Goal: Task Accomplishment & Management: Manage account settings

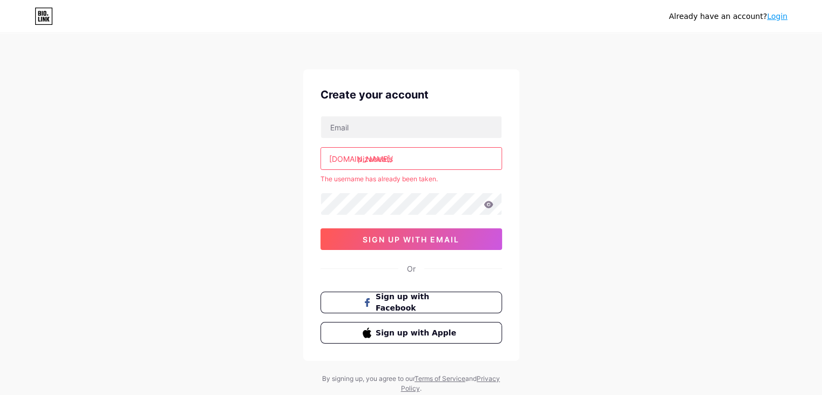
click at [43, 19] on icon at bounding box center [44, 16] width 18 height 17
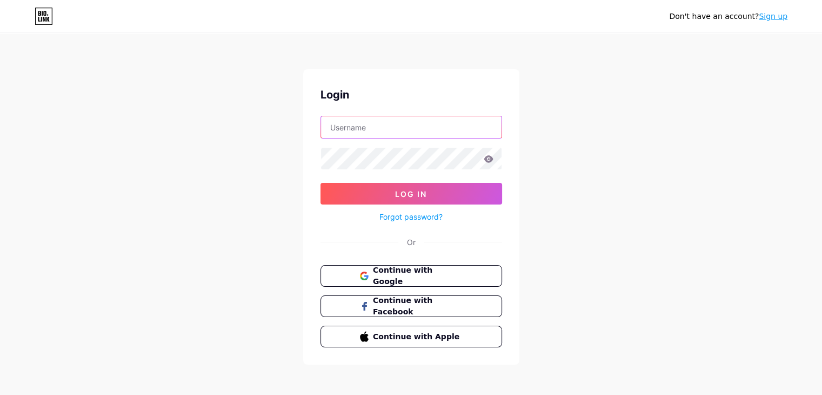
click at [376, 131] on input "text" at bounding box center [411, 127] width 181 height 22
type input "pizabeats"
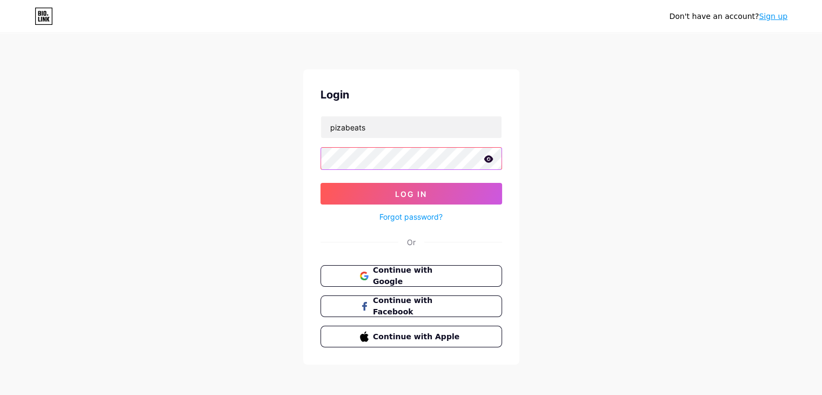
click at [321, 183] on button "Log In" at bounding box center [412, 194] width 182 height 22
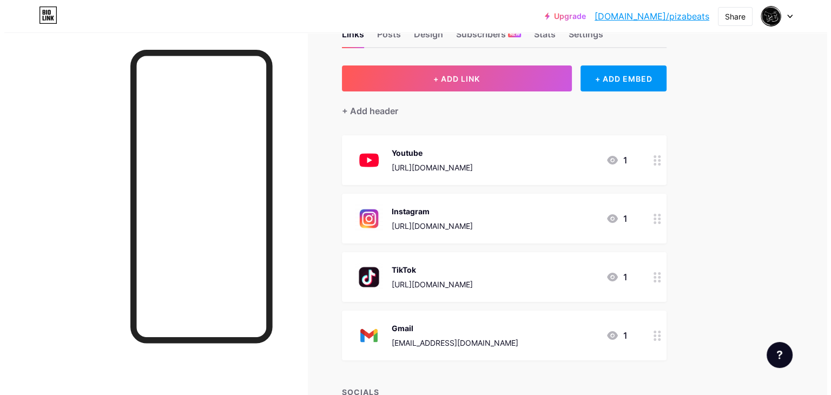
scroll to position [54, 0]
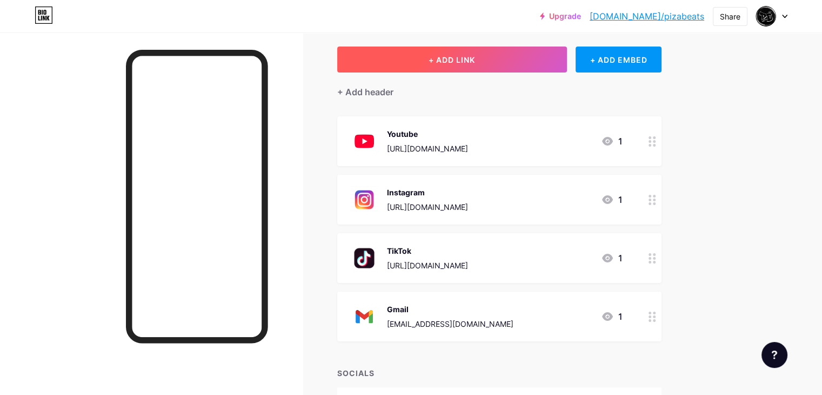
click at [497, 64] on button "+ ADD LINK" at bounding box center [452, 59] width 230 height 26
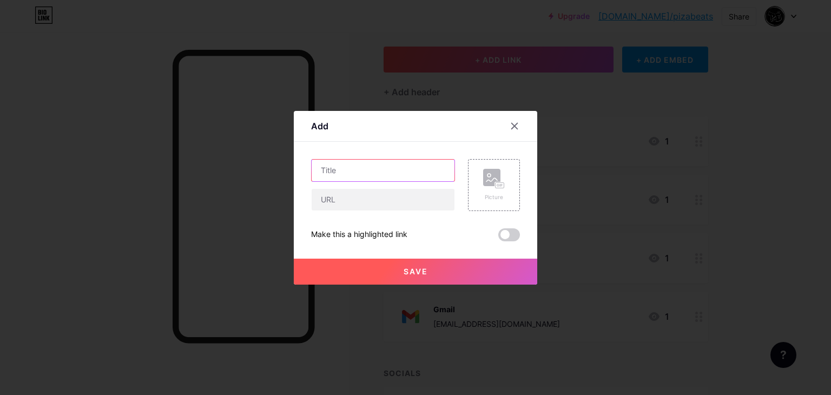
click at [360, 171] on input "text" at bounding box center [382, 171] width 143 height 22
type input "Spotify"
click at [366, 193] on input "text" at bounding box center [382, 200] width 143 height 22
paste input "https://open.spotify.com/intl-es/artist/7Jy7wBYO3kv7kvEXztvOoZ?si=OlI7WwSxRDag7…"
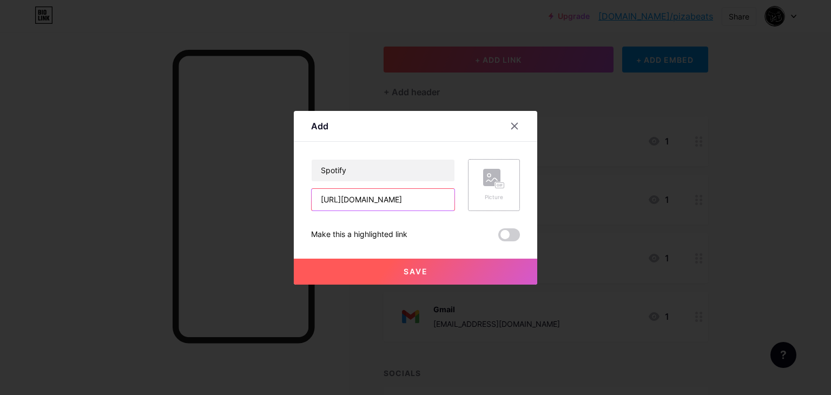
type input "https://open.spotify.com/intl-es/artist/7Jy7wBYO3kv7kvEXztvOoZ?si=OlI7WwSxRDag7…"
click at [488, 194] on div "Picture" at bounding box center [494, 197] width 22 height 8
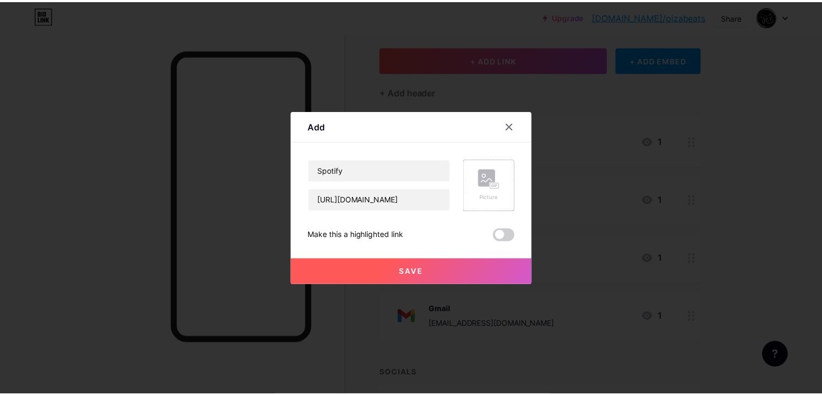
scroll to position [0, 0]
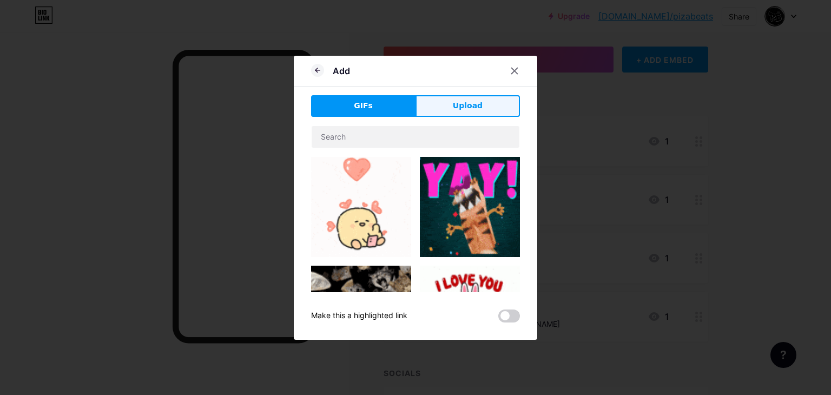
click at [466, 105] on span "Upload" at bounding box center [468, 105] width 30 height 11
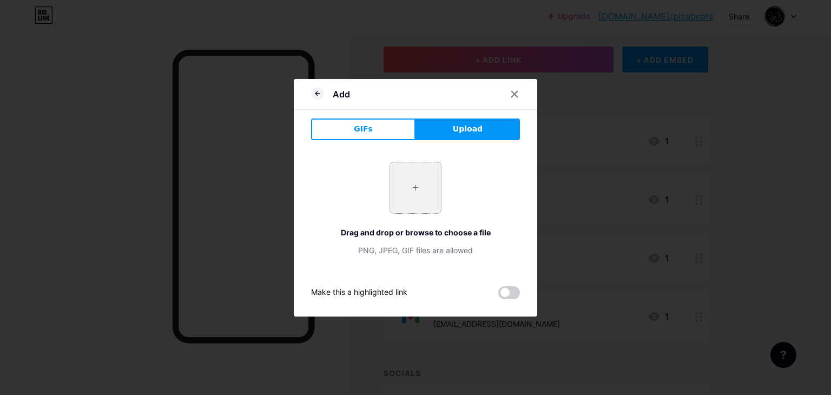
click at [420, 186] on input "file" at bounding box center [415, 187] width 51 height 51
type input "C:\fakepath\31B2Nyzd8XL.png"
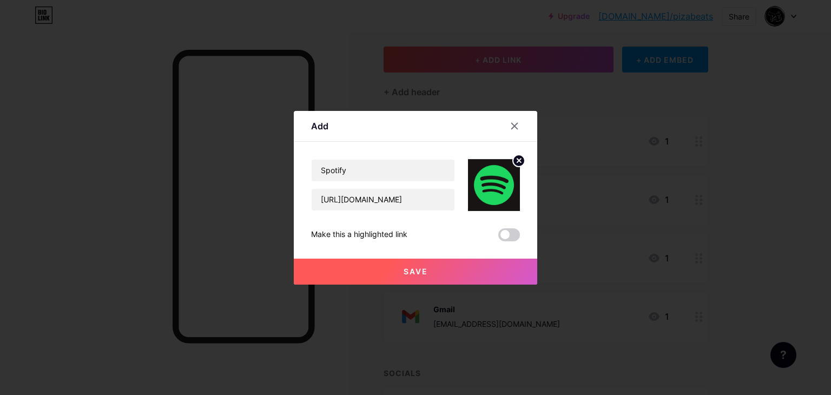
click at [443, 273] on button "Save" at bounding box center [415, 271] width 243 height 26
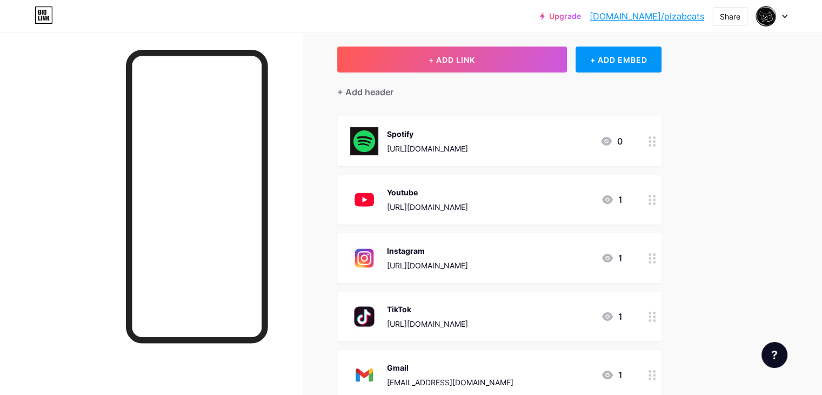
click at [652, 144] on circle at bounding box center [650, 145] width 3 height 3
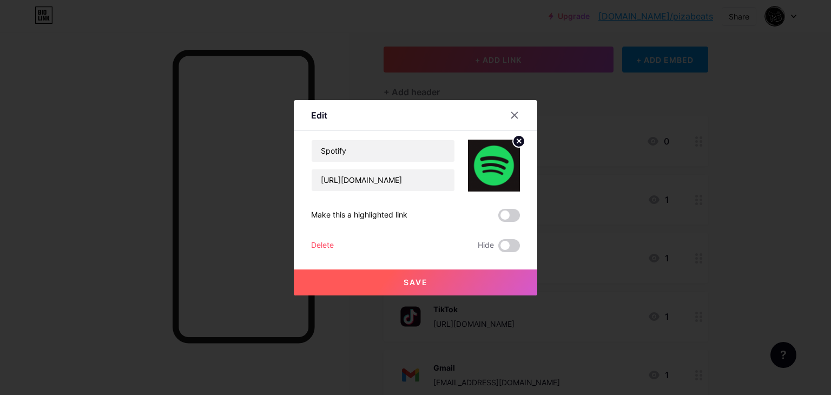
click at [517, 139] on circle at bounding box center [519, 141] width 12 height 12
click at [502, 157] on div "Picture" at bounding box center [494, 165] width 52 height 52
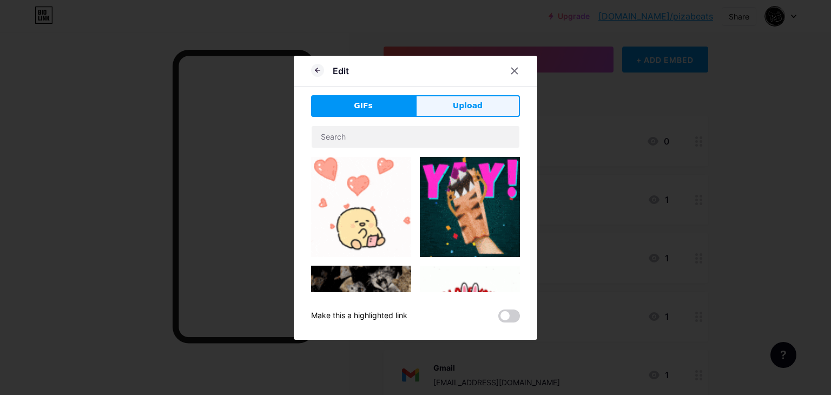
click at [460, 102] on span "Upload" at bounding box center [468, 105] width 30 height 11
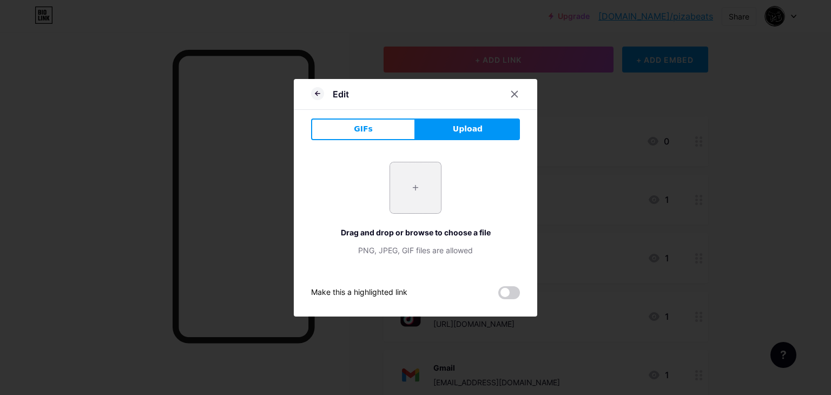
click at [409, 187] on input "file" at bounding box center [415, 187] width 51 height 51
type input "C:\fakepath\31B2Nyzd8XL-removebg-preview.png"
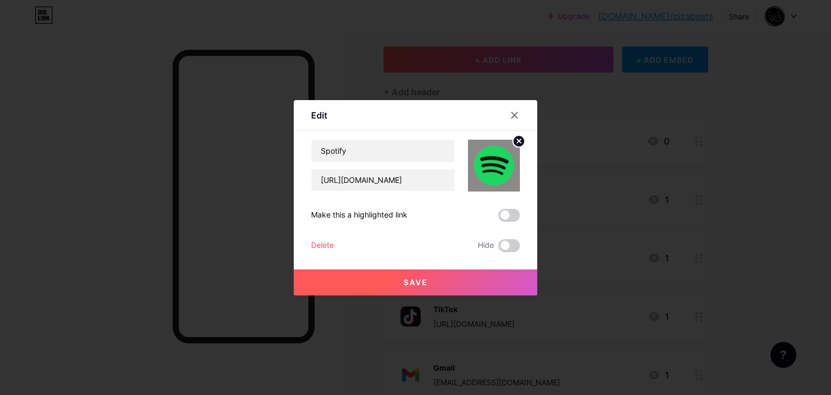
click at [438, 283] on button "Save" at bounding box center [415, 282] width 243 height 26
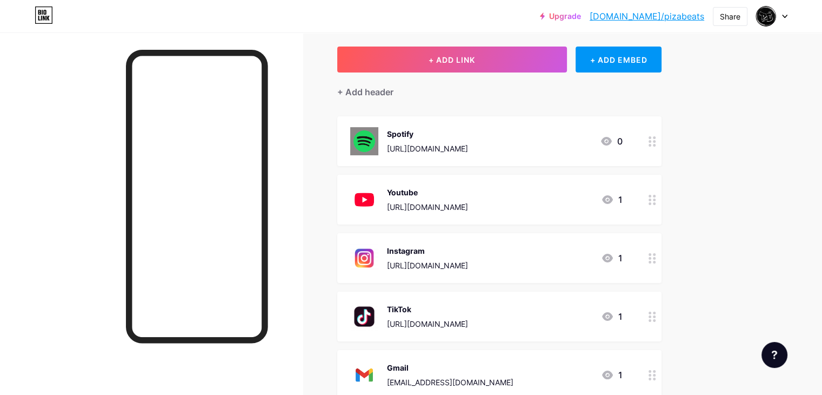
click at [656, 142] on icon at bounding box center [653, 141] width 8 height 10
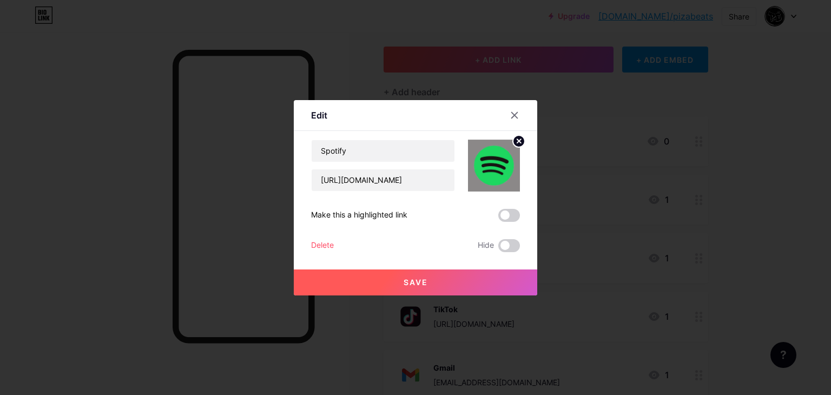
click at [513, 140] on circle at bounding box center [519, 141] width 12 height 12
click at [496, 163] on rect at bounding box center [499, 165] width 9 height 5
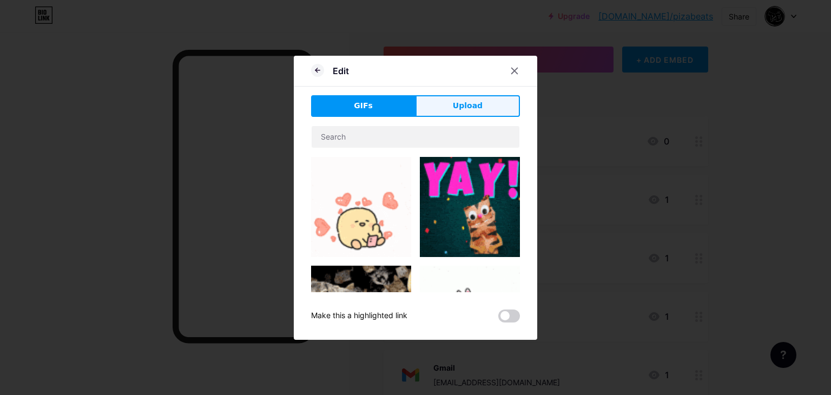
click at [461, 105] on span "Upload" at bounding box center [468, 105] width 30 height 11
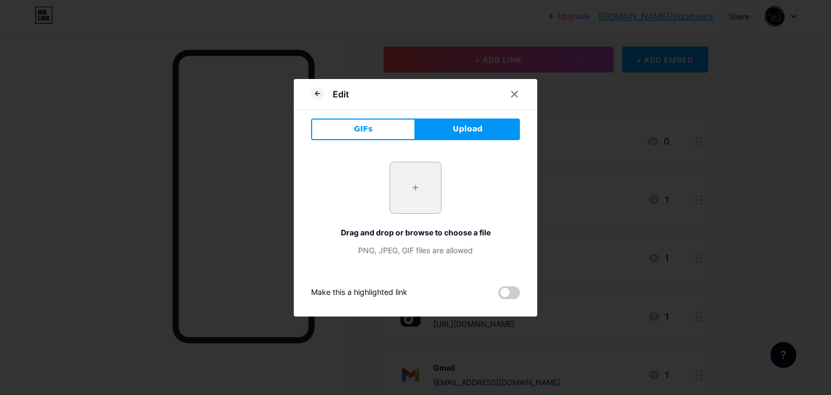
click at [433, 174] on input "file" at bounding box center [415, 187] width 51 height 51
type input "C:\fakepath\31B2Nyzd8XL-removebg-preview (1).png"
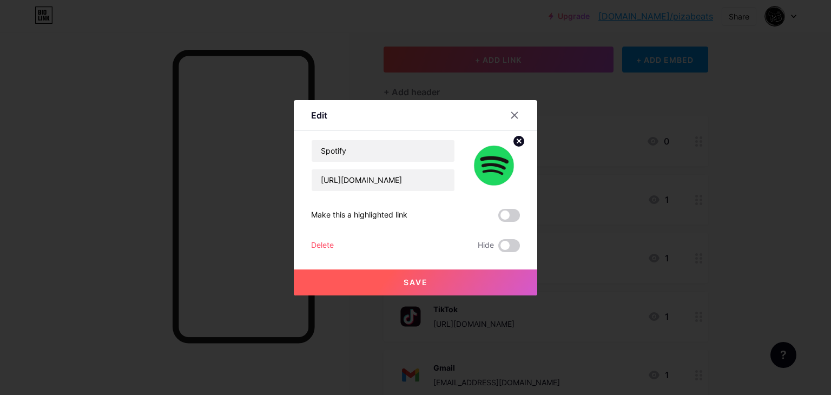
click at [443, 277] on button "Save" at bounding box center [415, 282] width 243 height 26
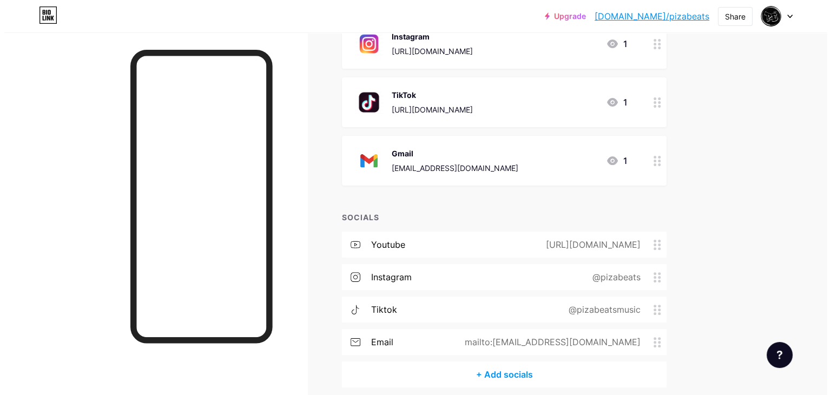
scroll to position [270, 0]
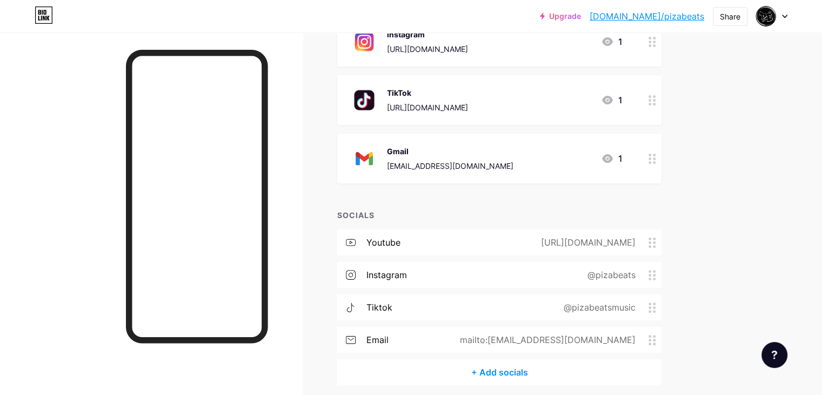
click at [552, 377] on div "+ Add socials" at bounding box center [499, 372] width 324 height 26
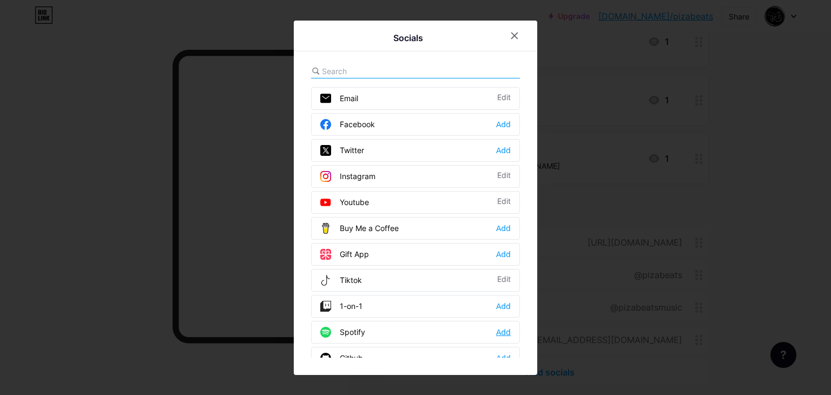
click at [503, 330] on div "Add" at bounding box center [503, 332] width 15 height 11
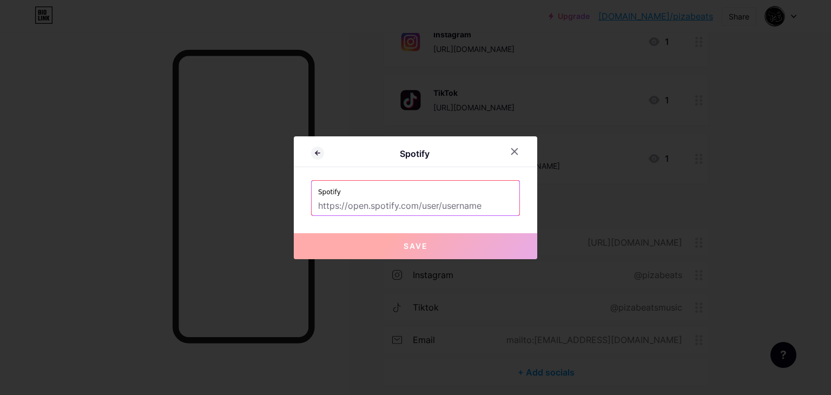
click at [420, 211] on input "text" at bounding box center [415, 206] width 195 height 18
paste input "https://open.spotify.com/intl-es/artist/7Jy7wBYO3kv7kvEXztvOoZ?si=OlI7WwSxRDag7…"
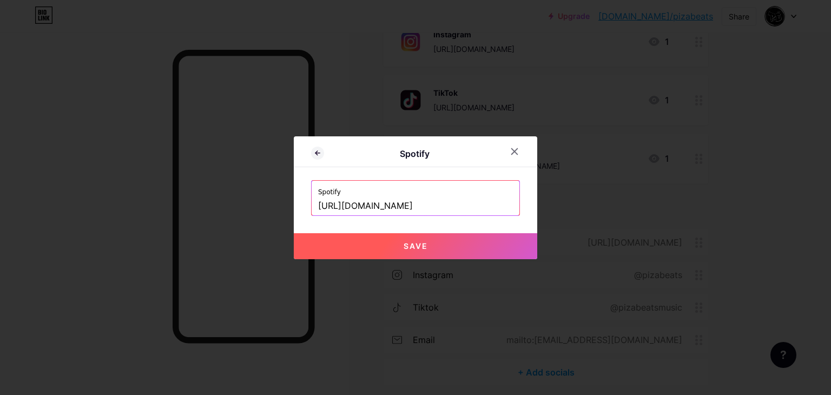
type input "https://open.spotify.com/intl-es/artist/7Jy7wBYO3kv7kvEXztvOoZ?si=OlI7WwSxRDag7…"
click at [445, 255] on button "Save" at bounding box center [415, 246] width 243 height 26
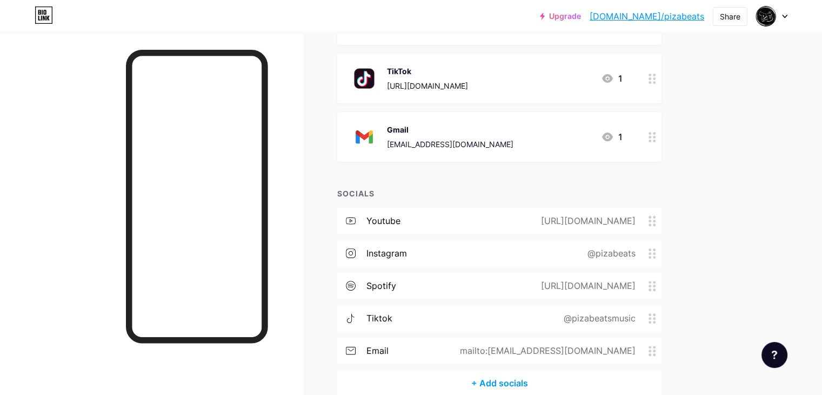
scroll to position [346, 0]
